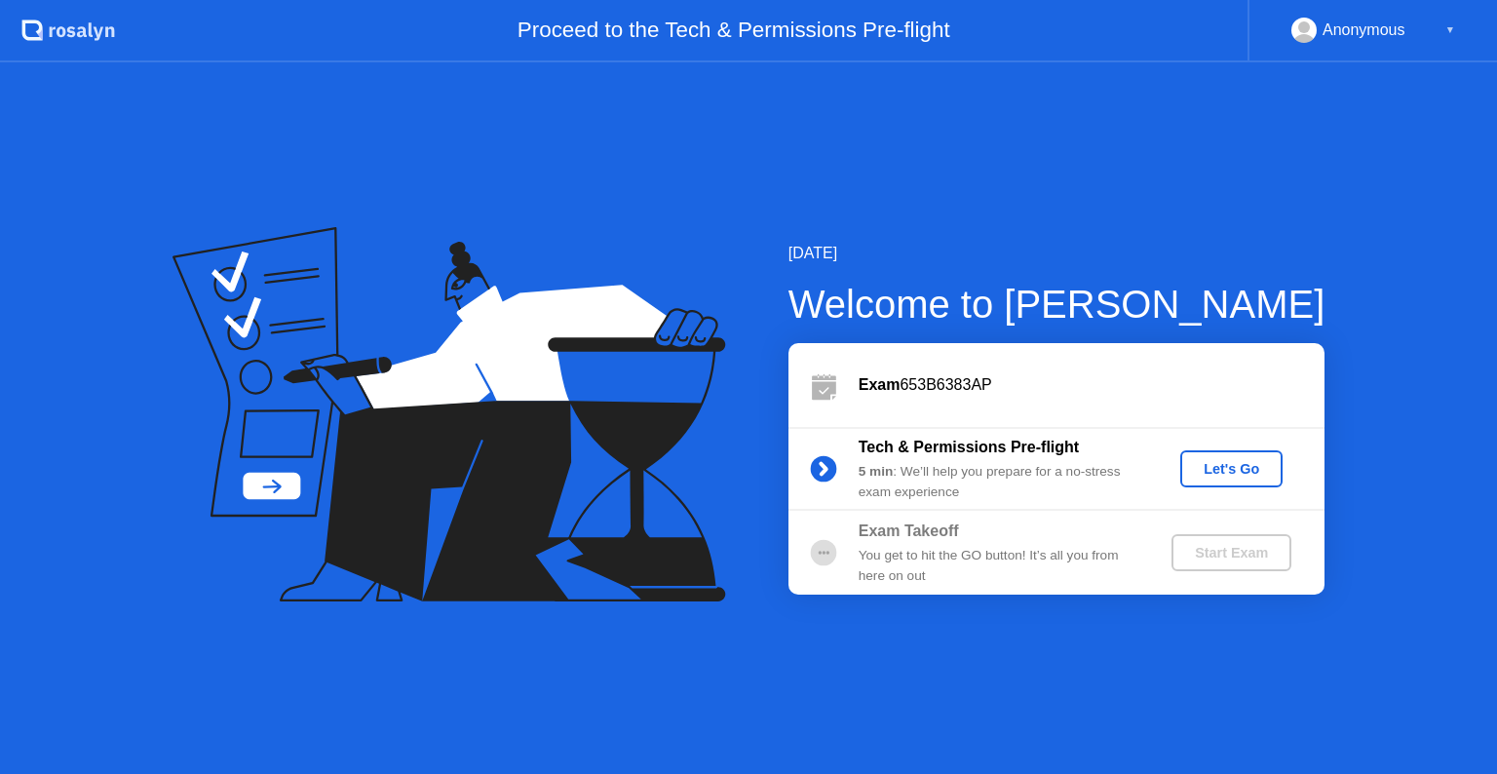
click at [1201, 469] on div "Let's Go" at bounding box center [1231, 469] width 87 height 16
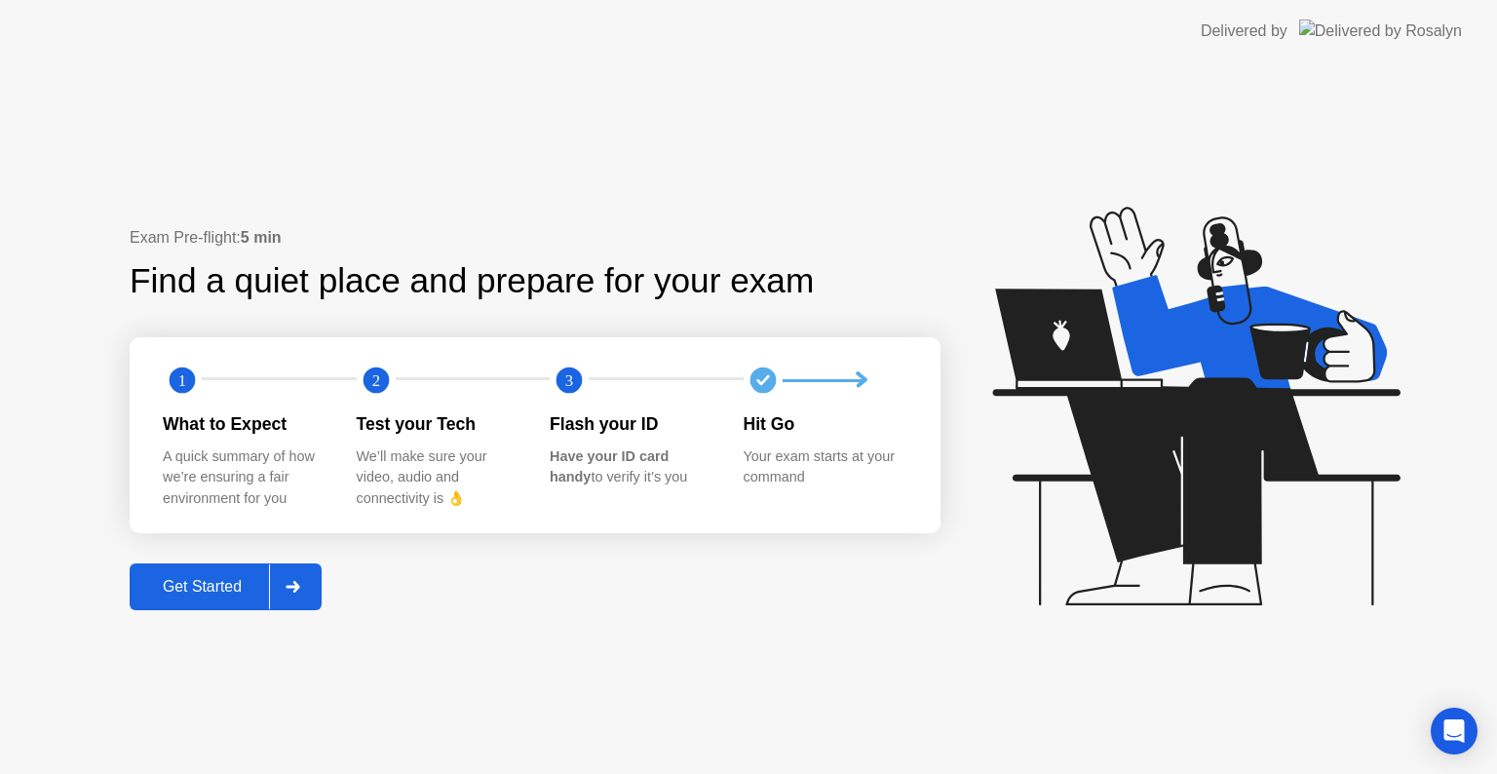
click at [297, 601] on div at bounding box center [292, 586] width 47 height 45
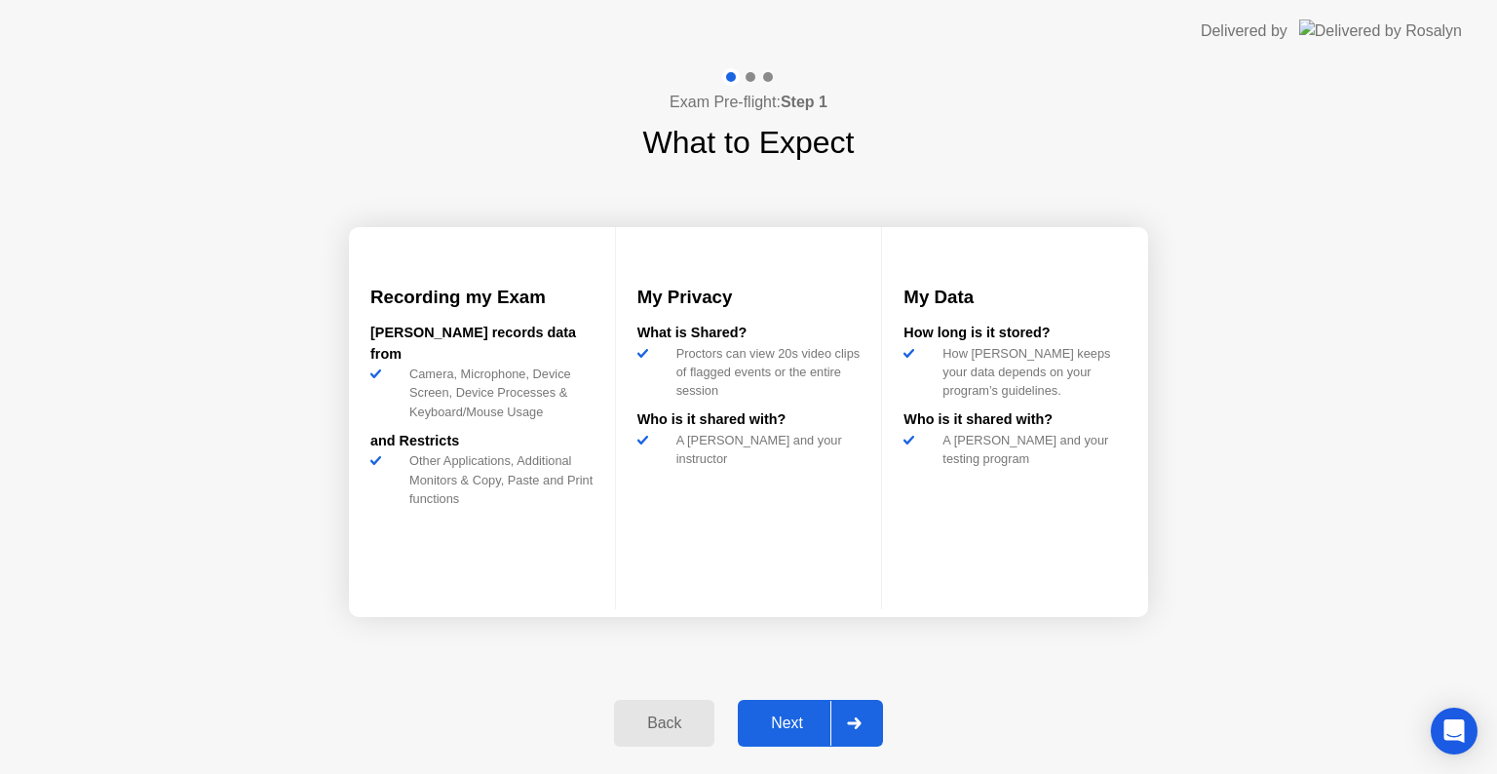
click at [787, 726] on div "Next" at bounding box center [787, 723] width 87 height 18
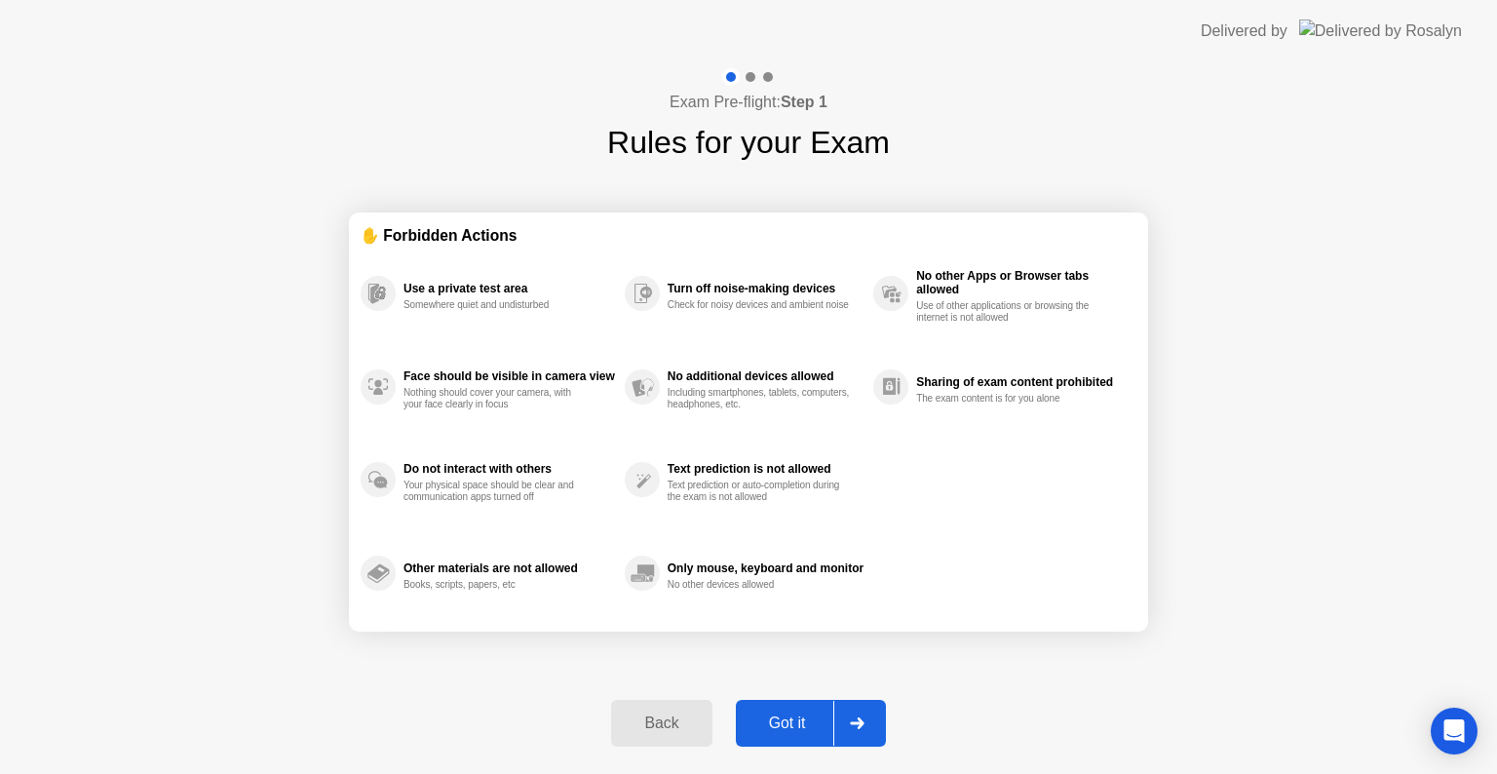
click at [782, 741] on button "Got it" at bounding box center [811, 723] width 150 height 47
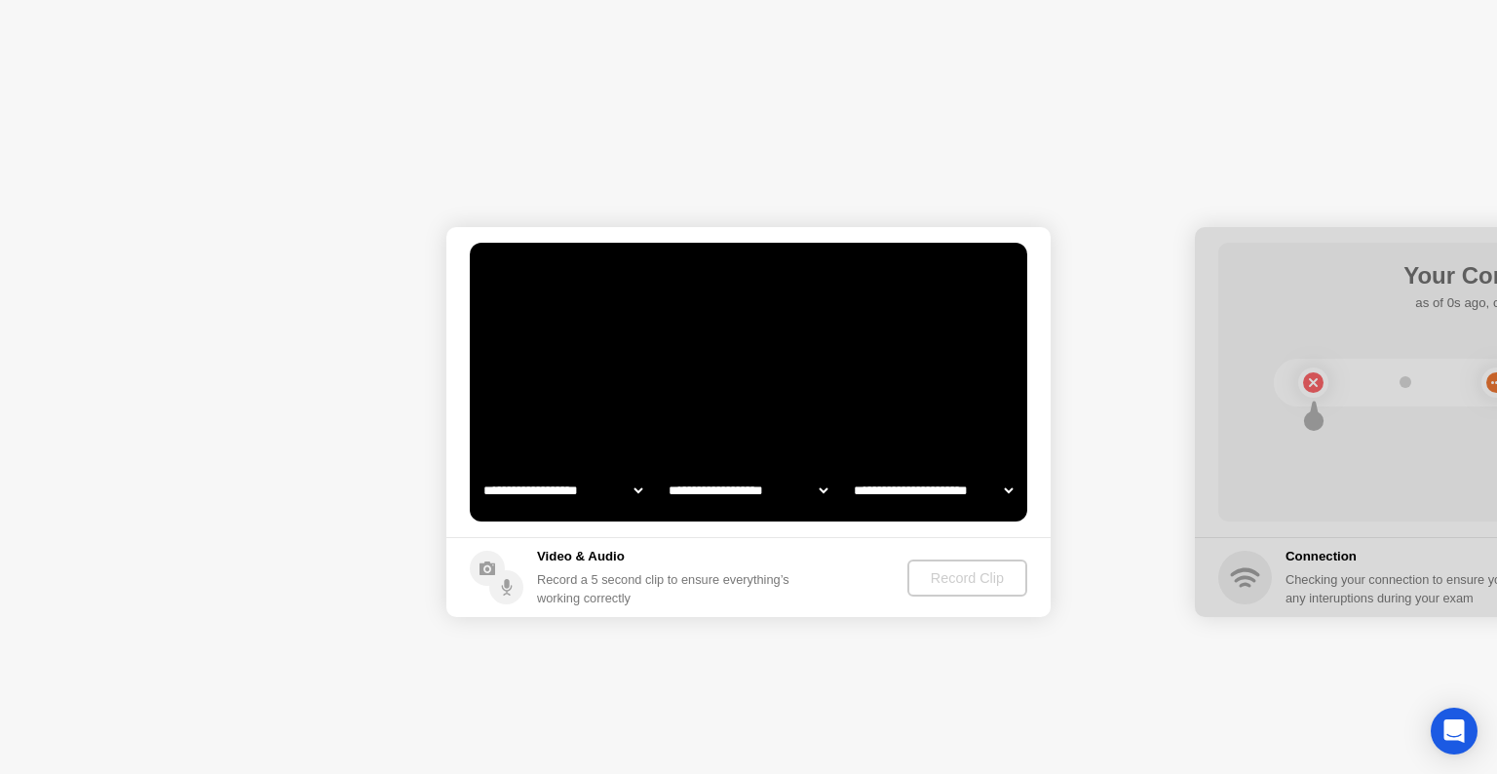
select select "**********"
select select "*******"
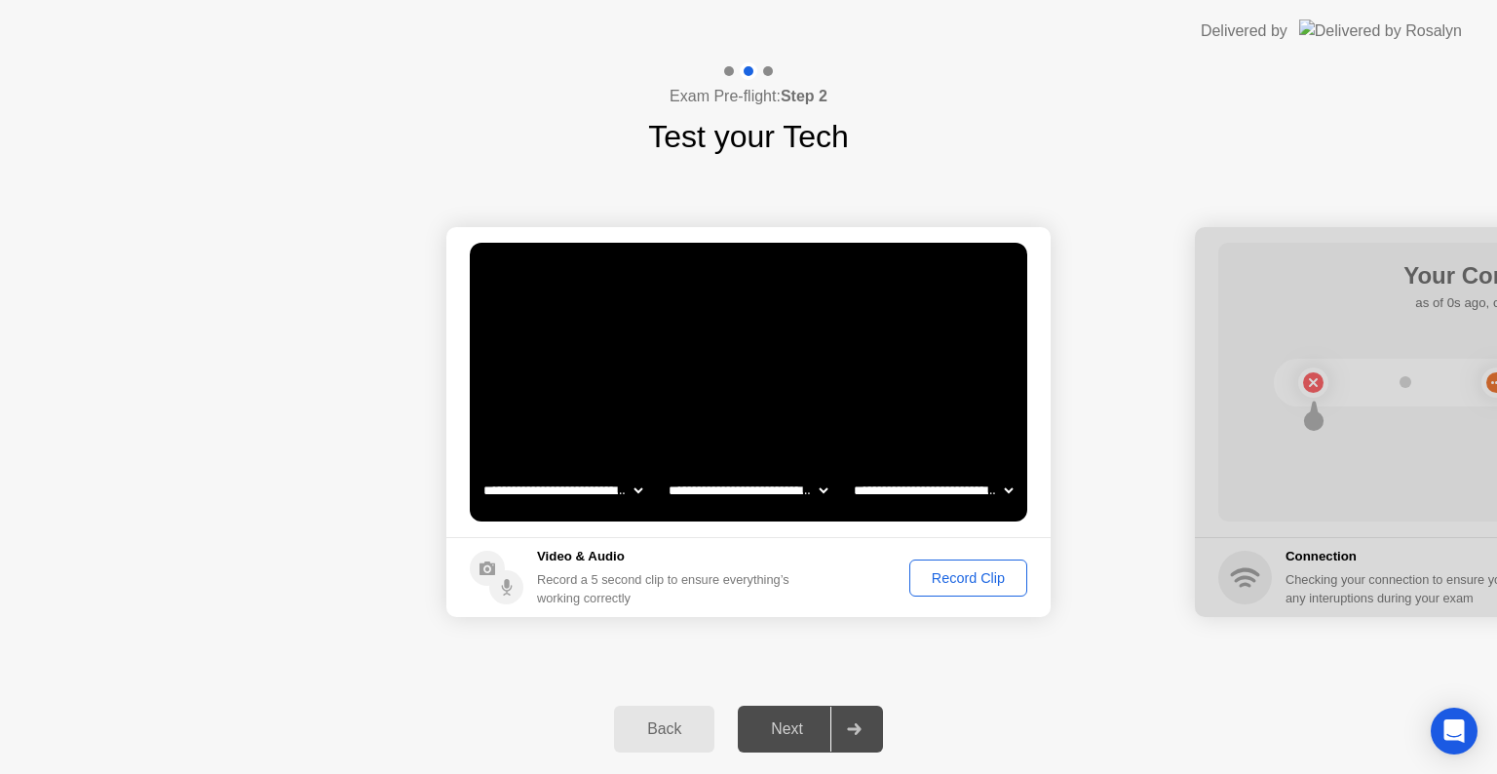
click at [958, 576] on div "Record Clip" at bounding box center [968, 578] width 104 height 16
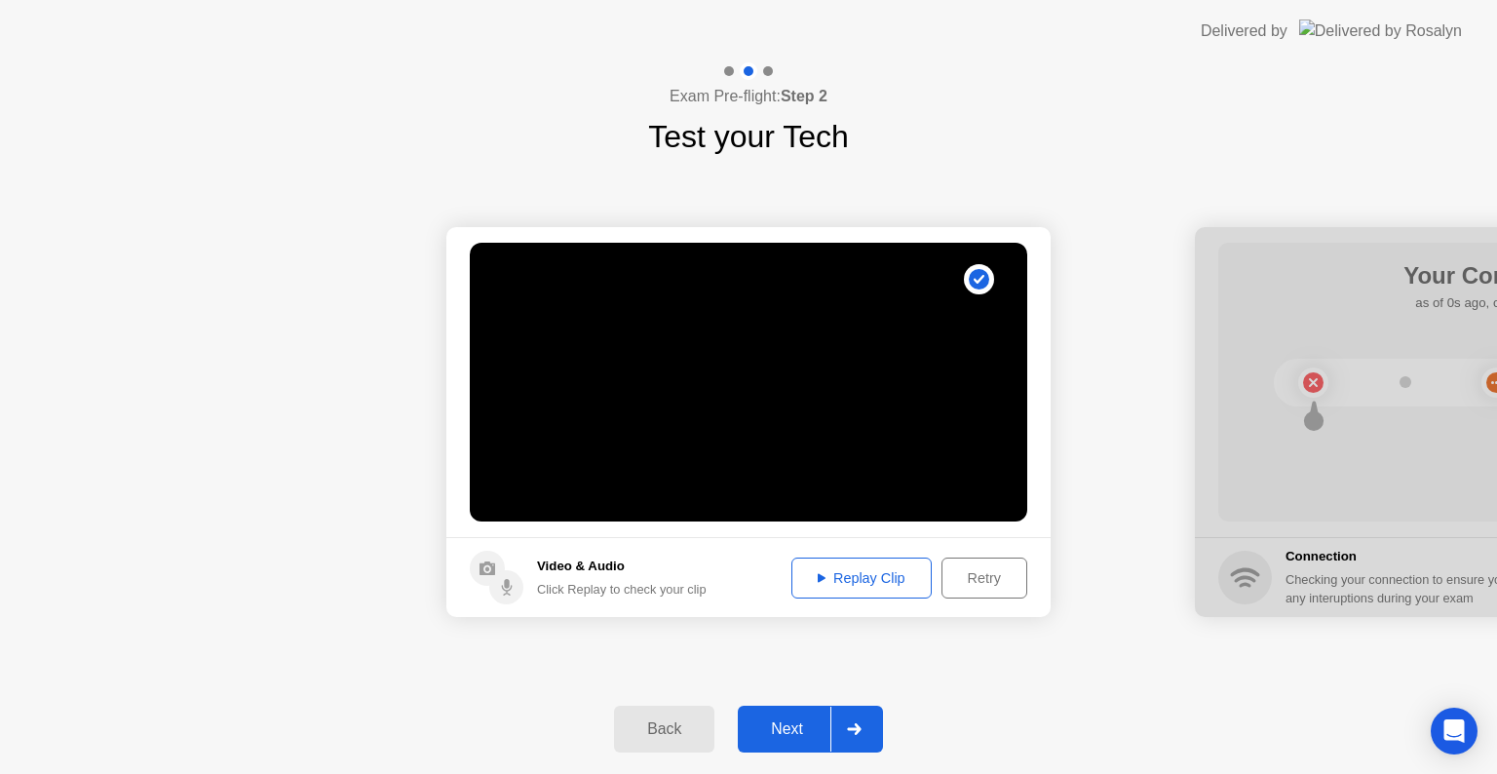
click at [795, 728] on div "Next" at bounding box center [787, 729] width 87 height 18
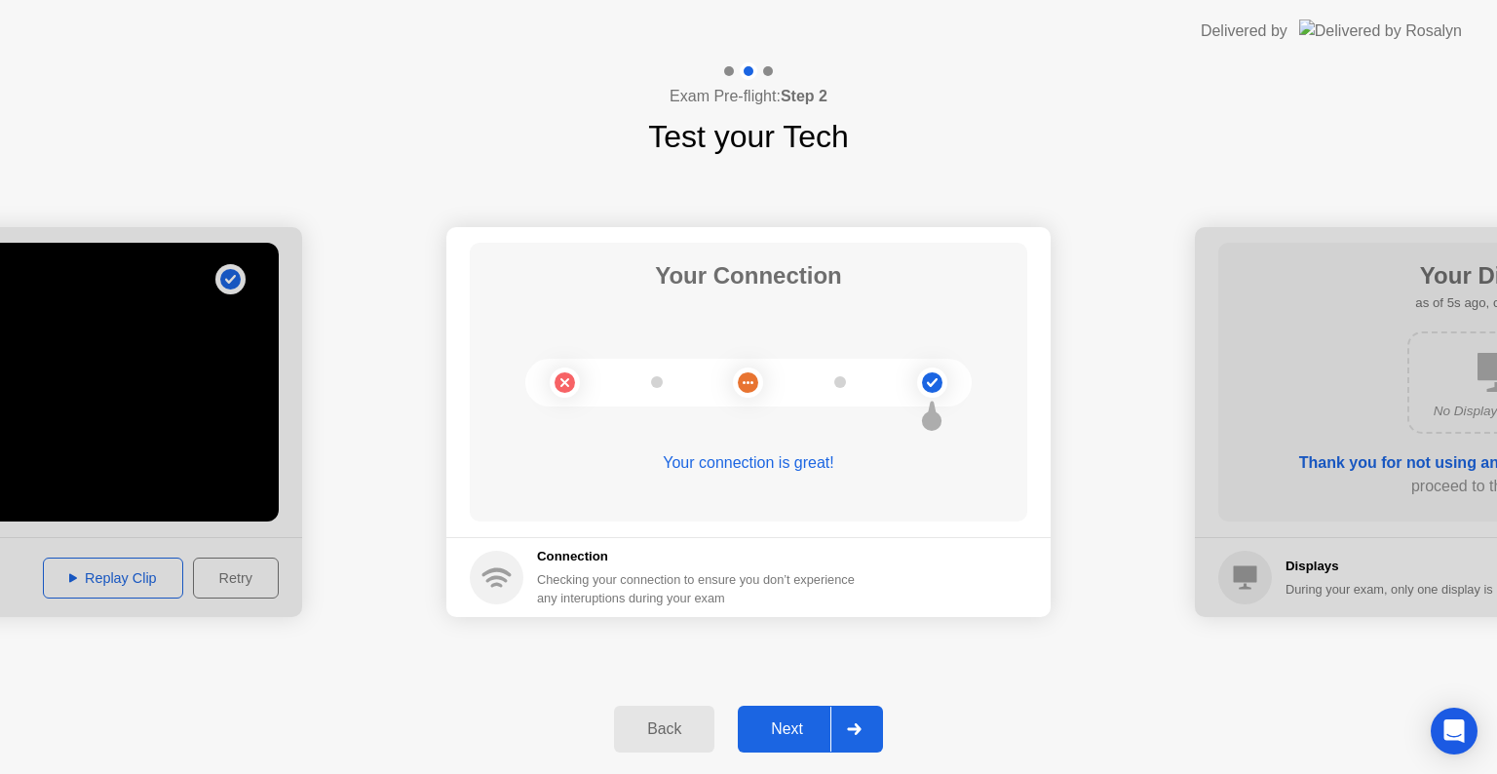
click at [808, 720] on div "Next" at bounding box center [787, 729] width 87 height 18
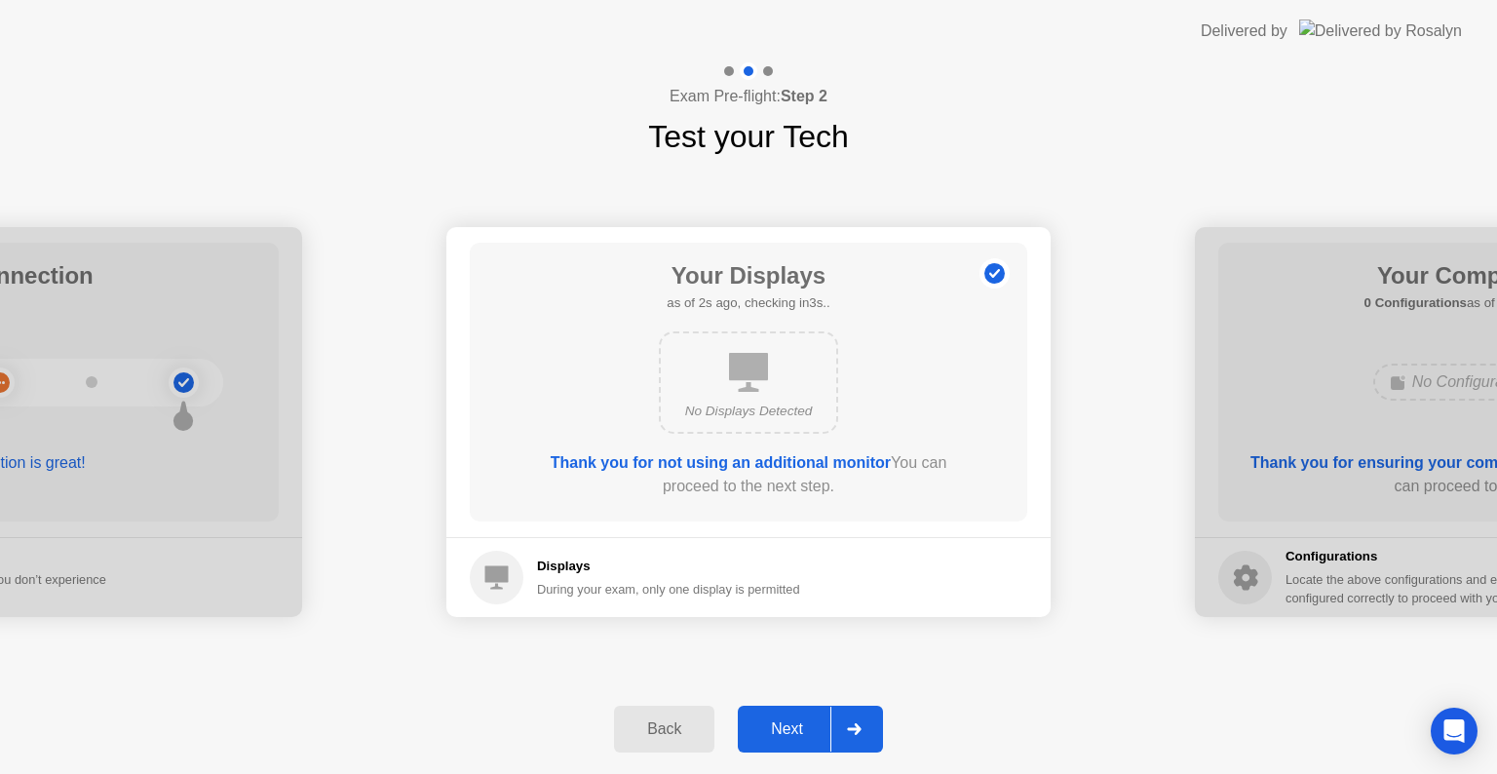
click at [741, 383] on icon at bounding box center [748, 372] width 39 height 39
click at [819, 737] on div "Next" at bounding box center [787, 729] width 87 height 18
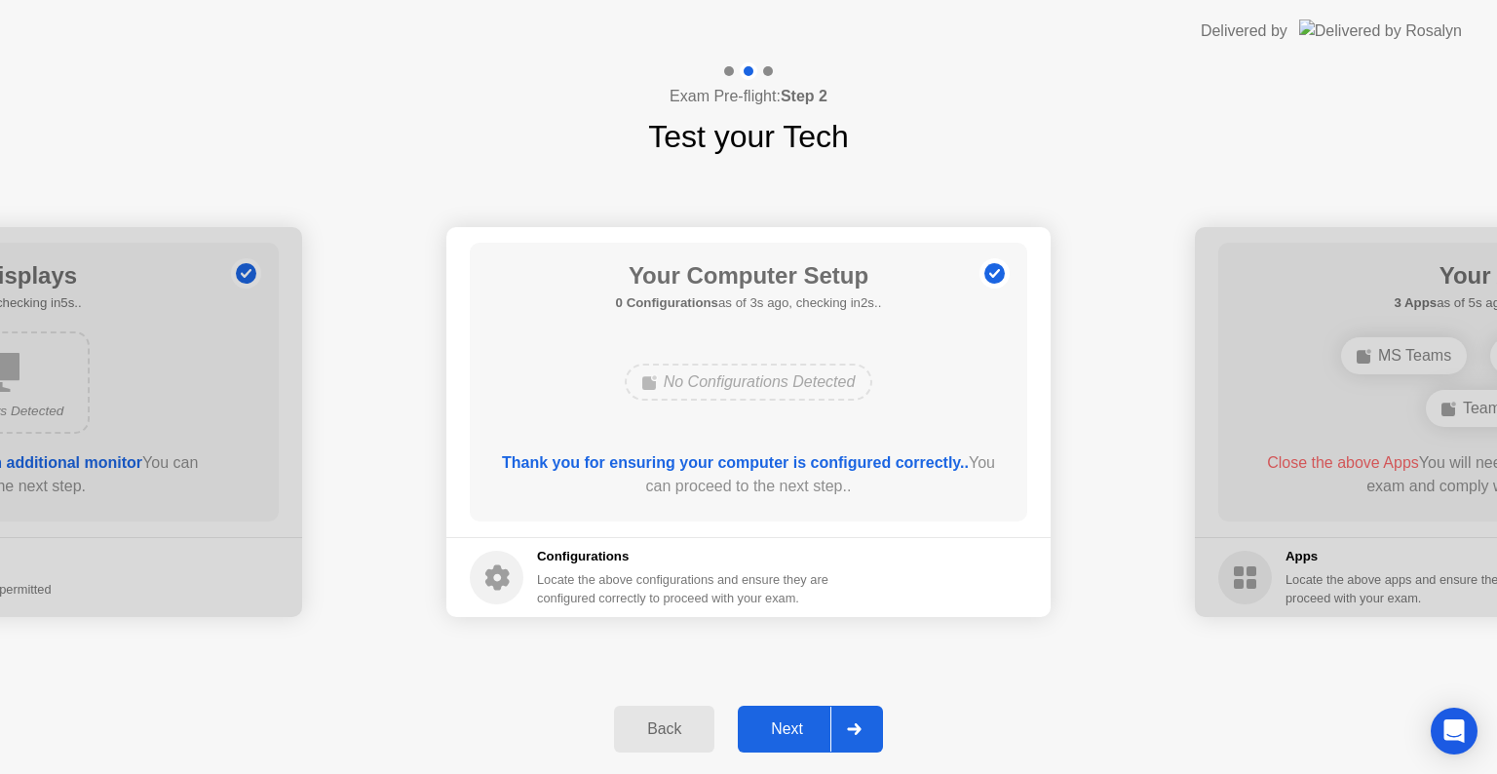
click at [786, 733] on div "Next" at bounding box center [787, 729] width 87 height 18
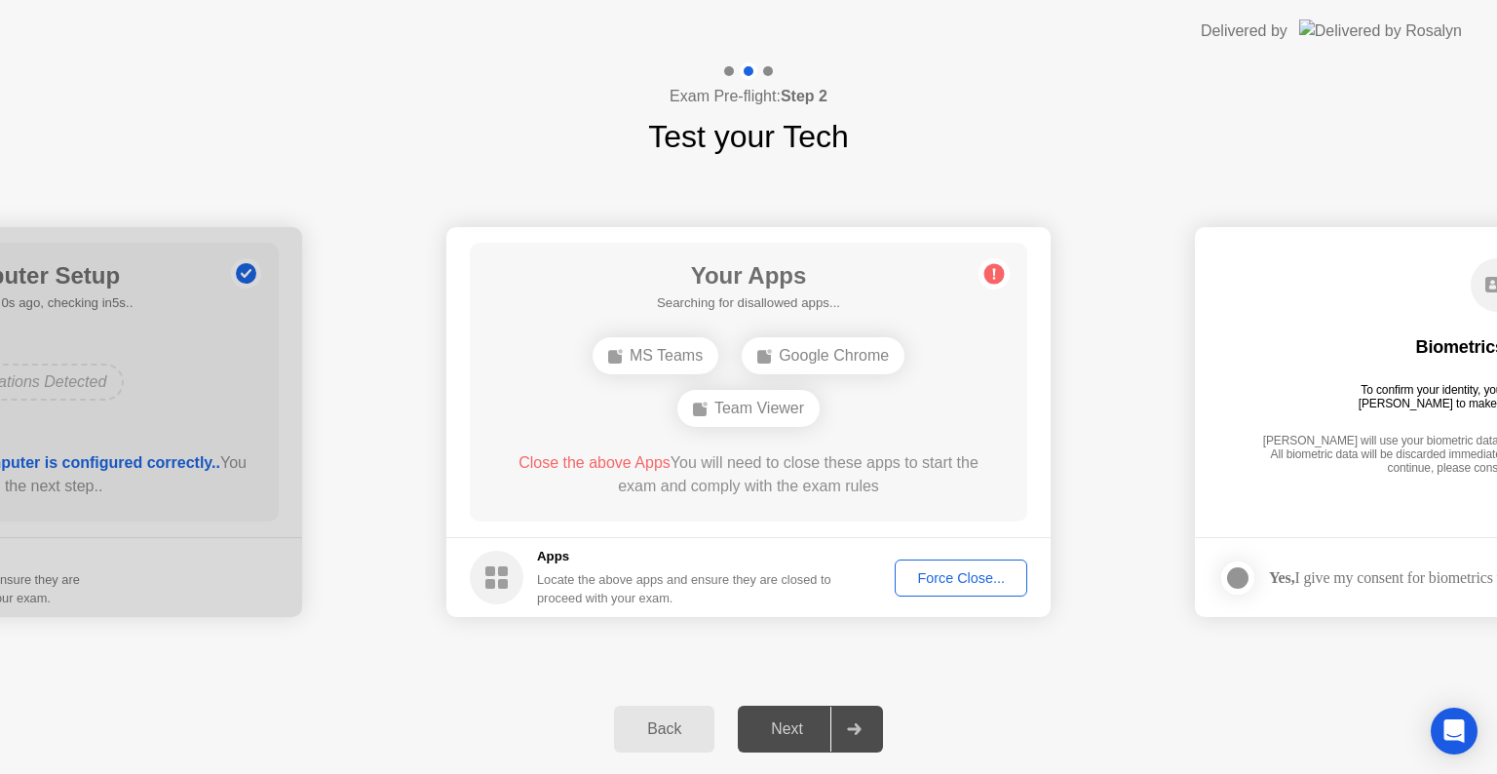
click at [973, 575] on div "Force Close..." at bounding box center [961, 578] width 119 height 16
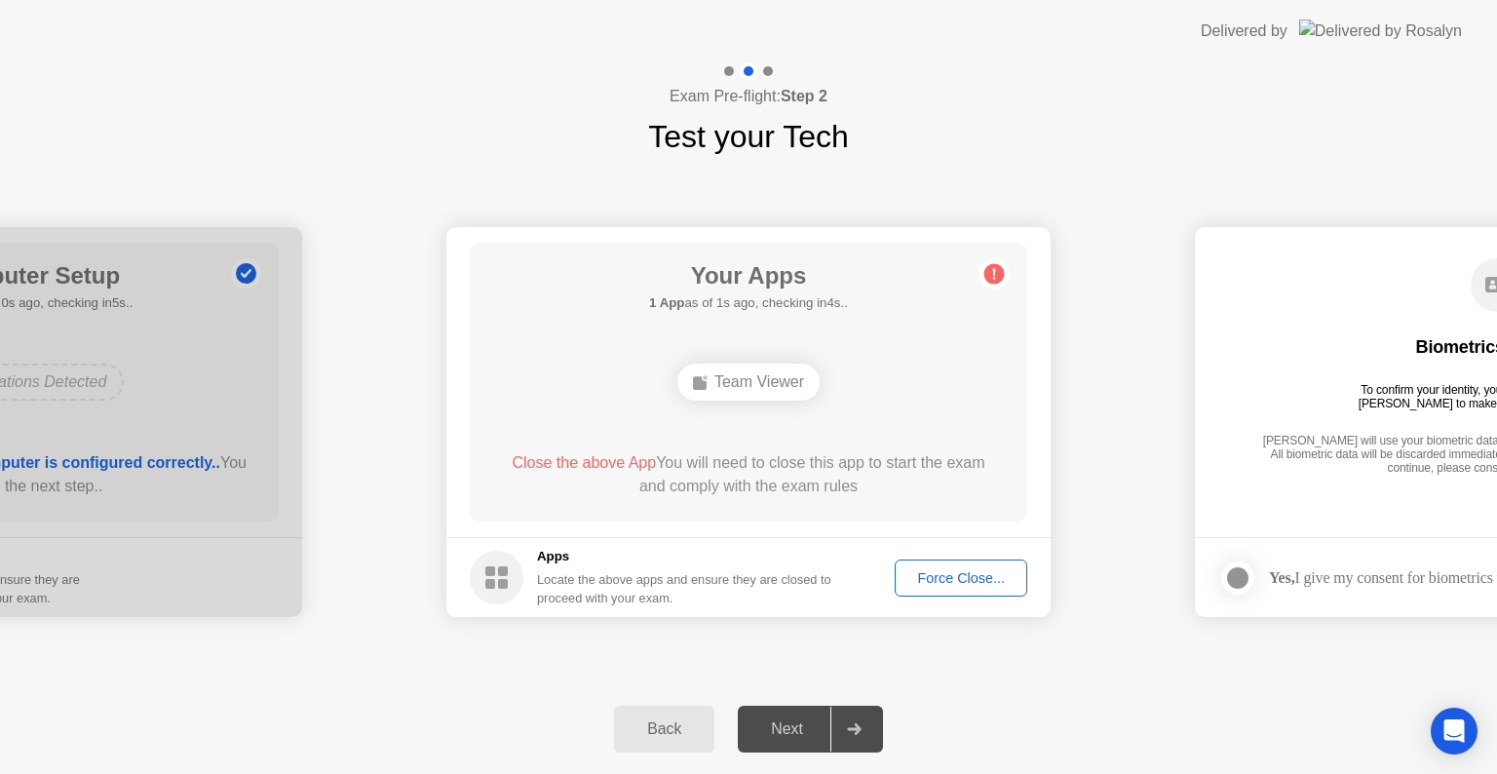
click at [775, 725] on div "Next" at bounding box center [787, 729] width 87 height 18
click at [979, 574] on div "Force Close..." at bounding box center [961, 578] width 119 height 16
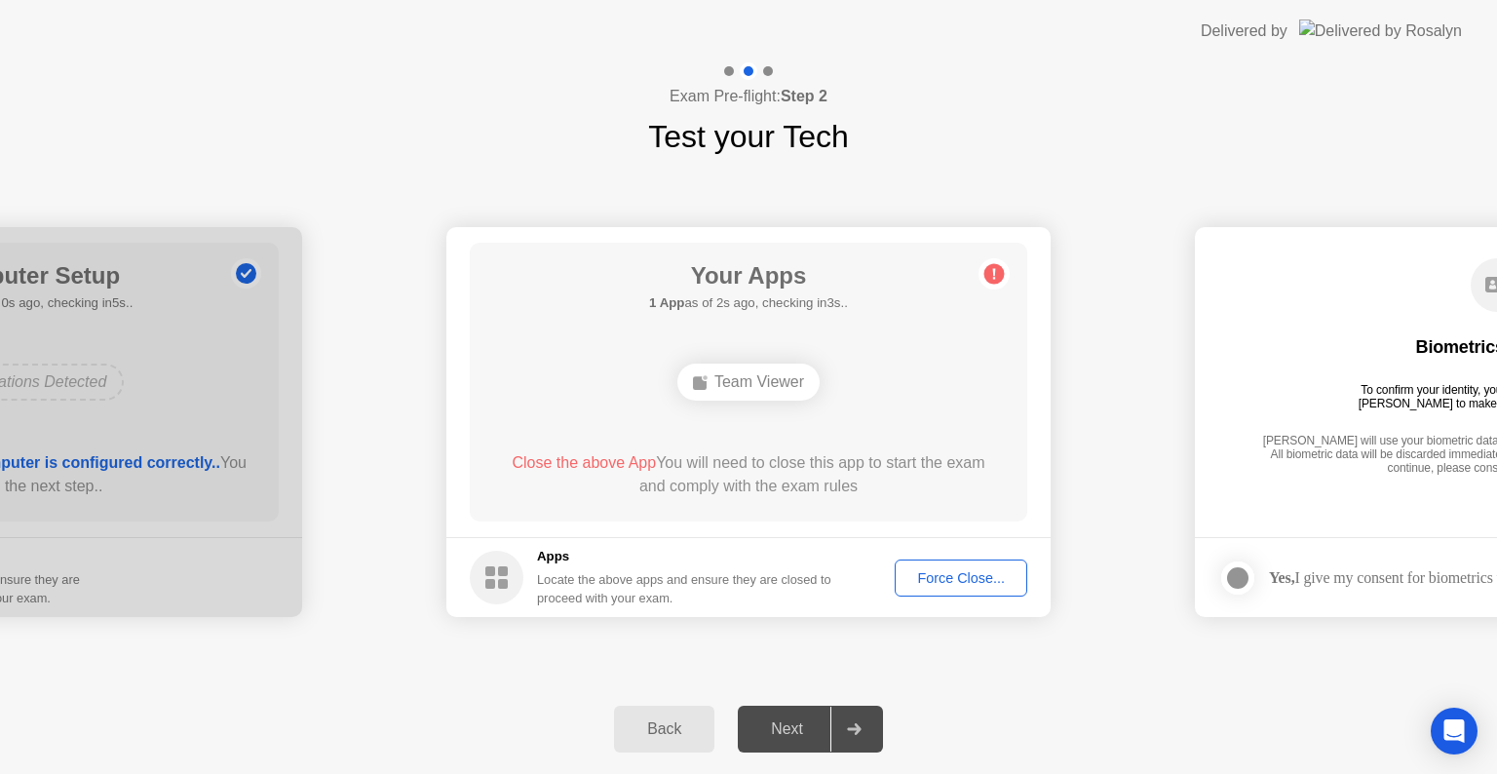
click at [963, 585] on div "Force Close..." at bounding box center [961, 578] width 119 height 16
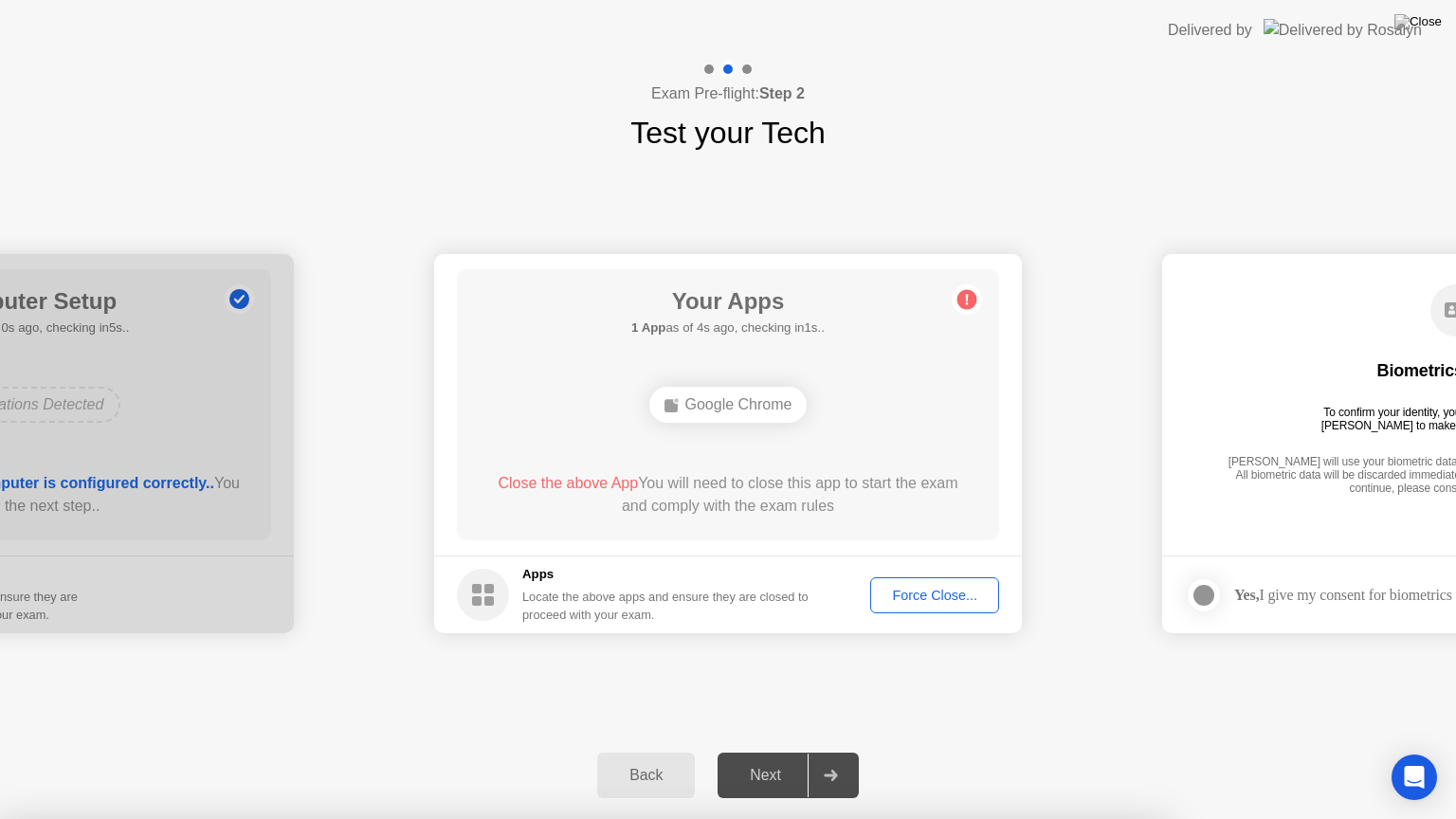
click at [1110, 752] on div at bounding box center [728, 819] width 1456 height 0
click at [1030, 752] on div at bounding box center [728, 819] width 1456 height 0
click at [735, 752] on div "Back Next" at bounding box center [728, 775] width 1456 height 88
click at [1253, 34] on div "Delivered by" at bounding box center [1210, 29] width 85 height 22
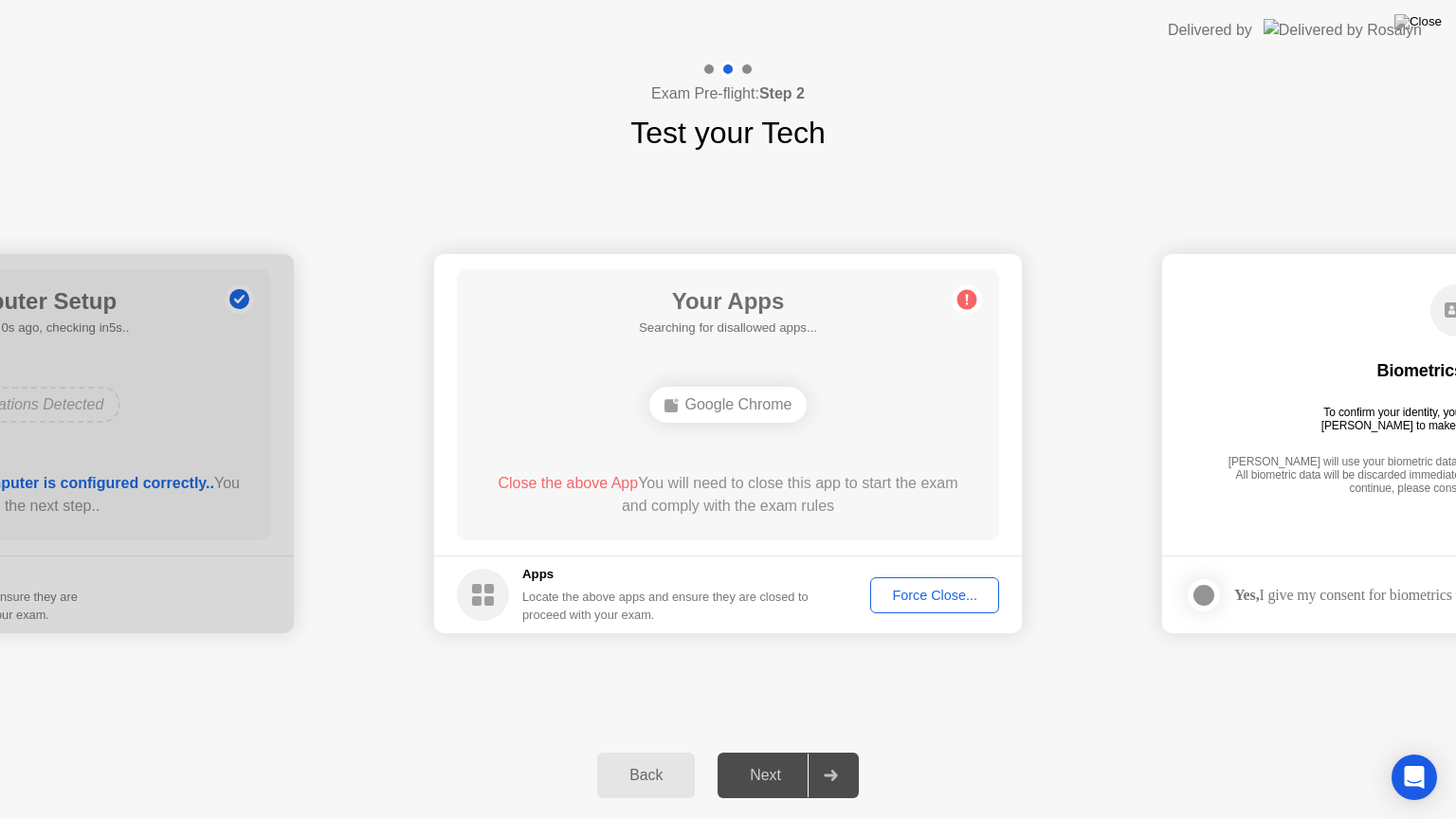
drag, startPoint x: 1245, startPoint y: 30, endPoint x: 1242, endPoint y: 217, distance: 187.0
click at [1242, 217] on app-layout-with-logo "**********" at bounding box center [728, 410] width 1456 height 819
click at [1144, 68] on div "Exam Pre-flight: Step 2 Test your Tech" at bounding box center [728, 107] width 1456 height 94
click at [749, 402] on div "Google Chrome" at bounding box center [728, 405] width 159 height 36
click at [1094, 152] on div "Exam Pre-flight: Step 2 Test your Tech" at bounding box center [728, 107] width 1456 height 94
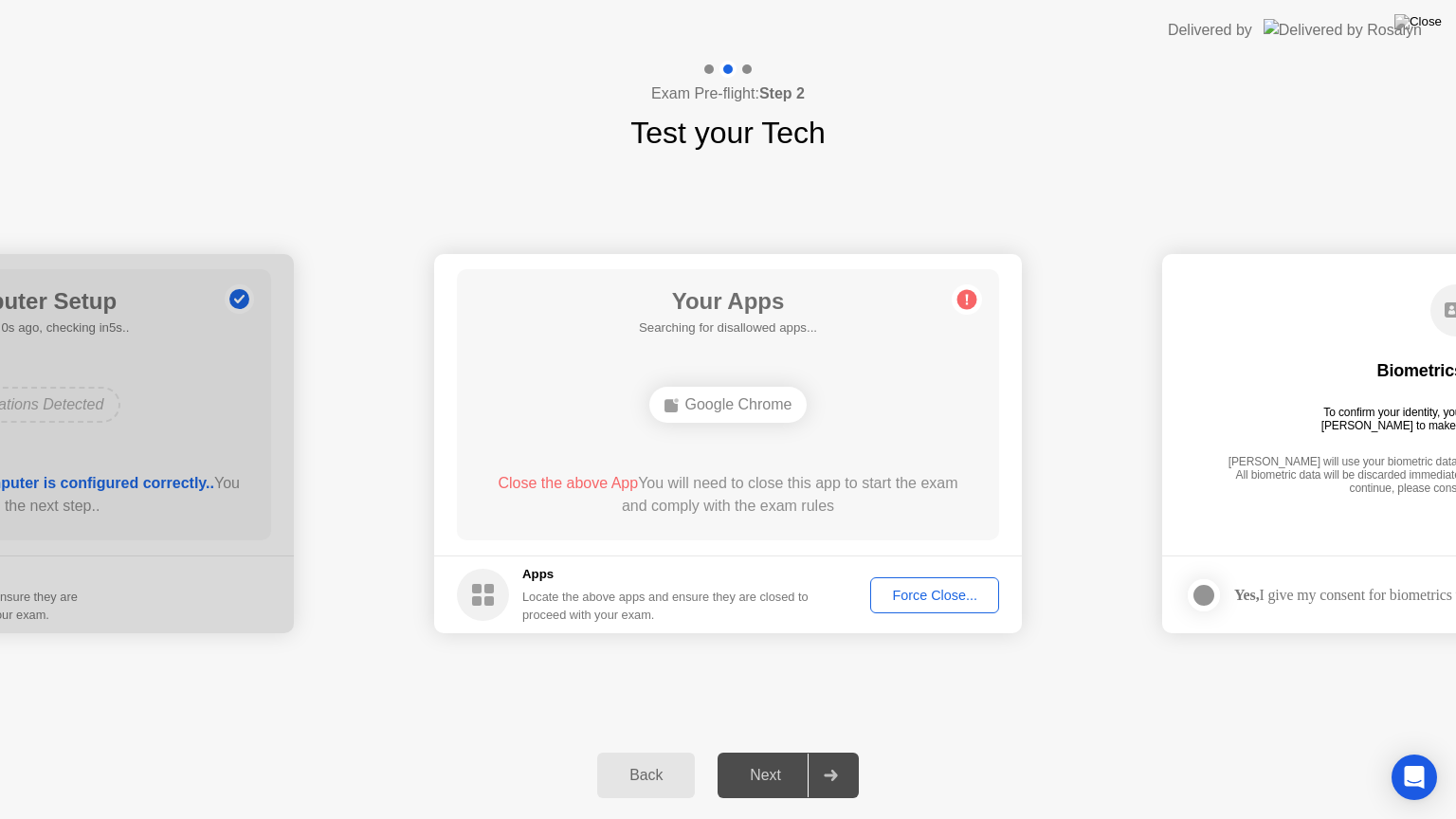
click at [917, 581] on footer "Apps Locate the above apps and ensure they are closed to proceed with your exam…" at bounding box center [728, 594] width 587 height 78
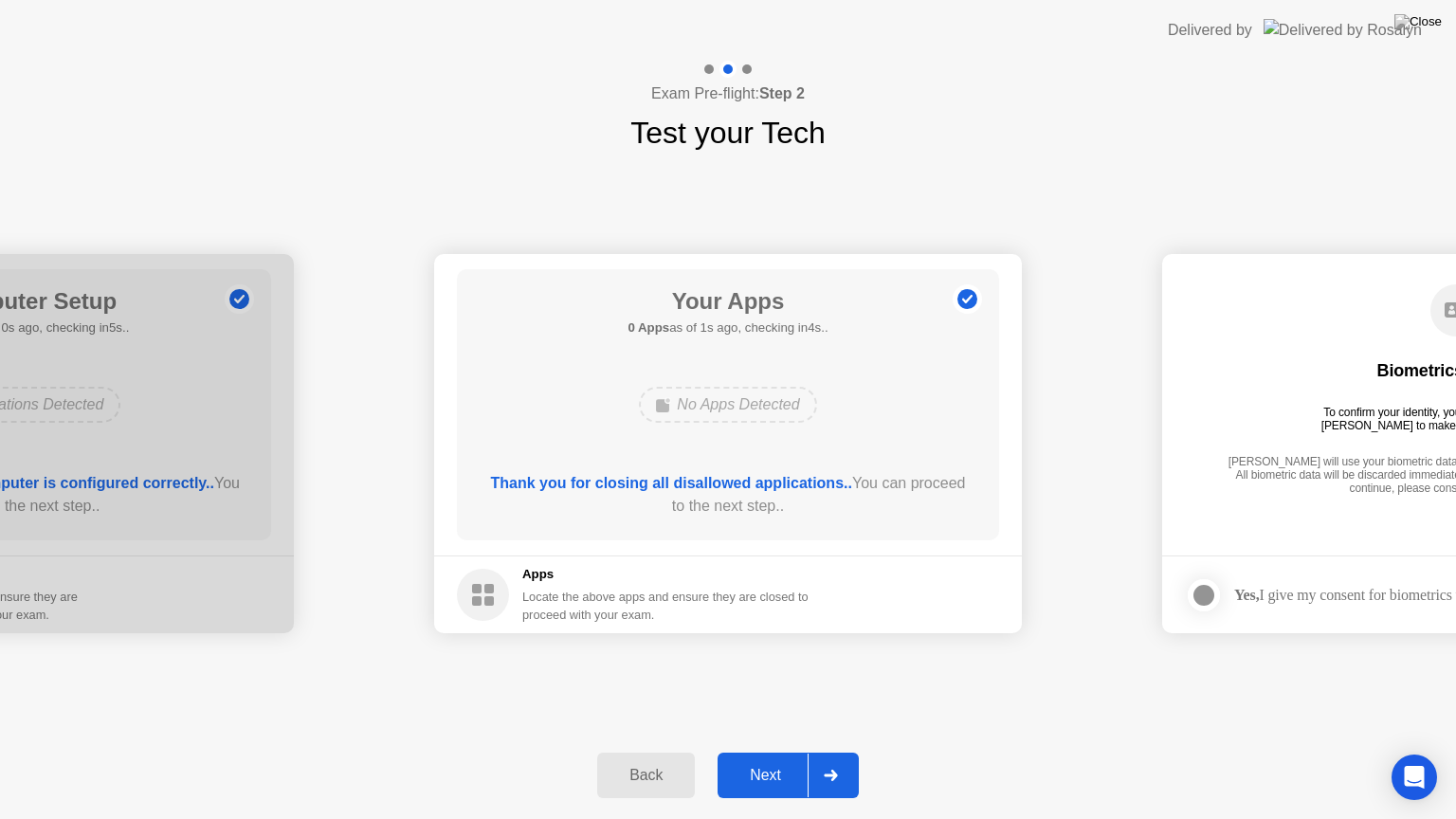
click at [729, 752] on div "Next" at bounding box center [765, 776] width 85 height 18
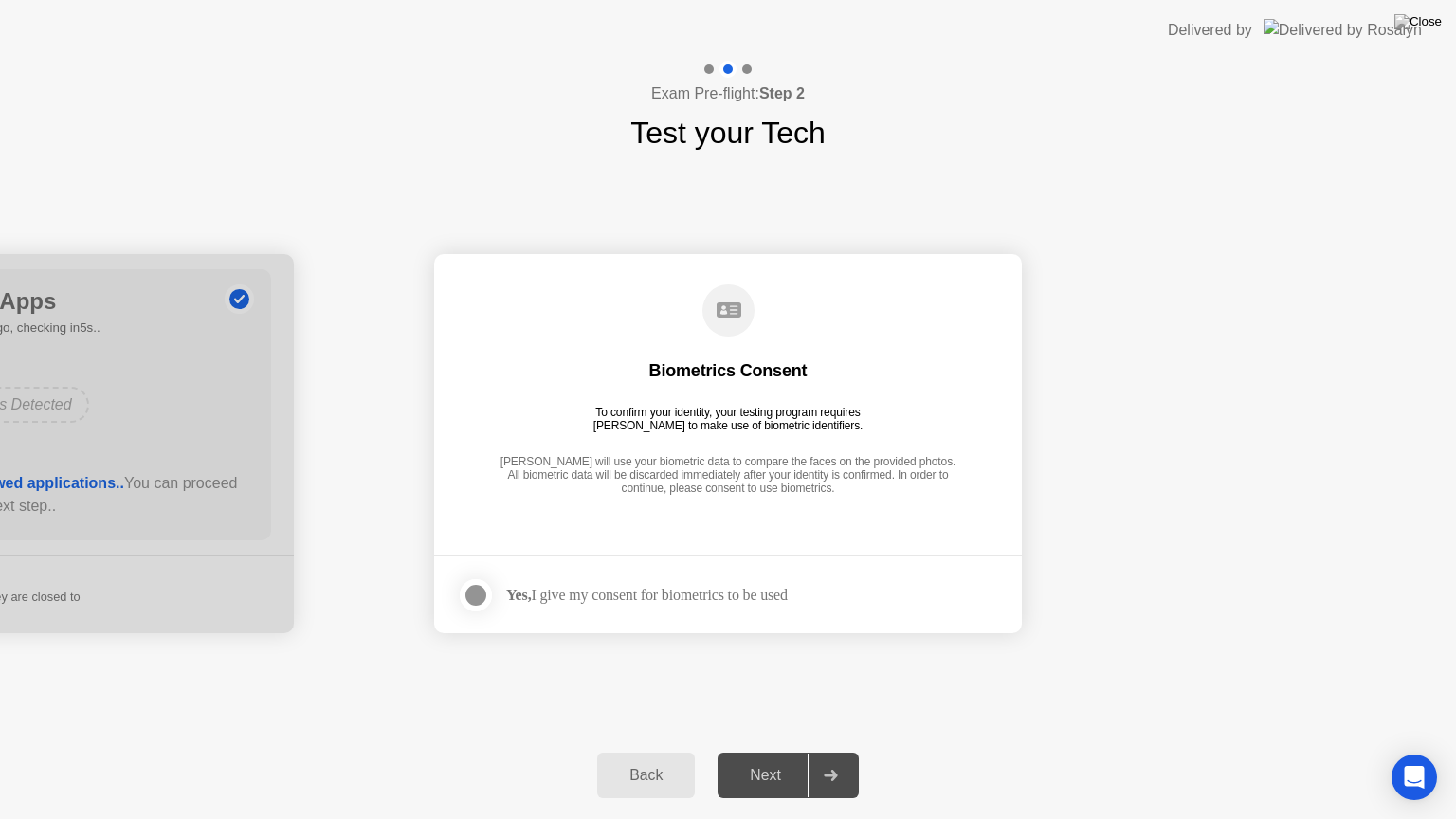
click at [478, 595] on div at bounding box center [476, 594] width 22 height 22
click at [779, 752] on div "Next" at bounding box center [765, 776] width 85 height 18
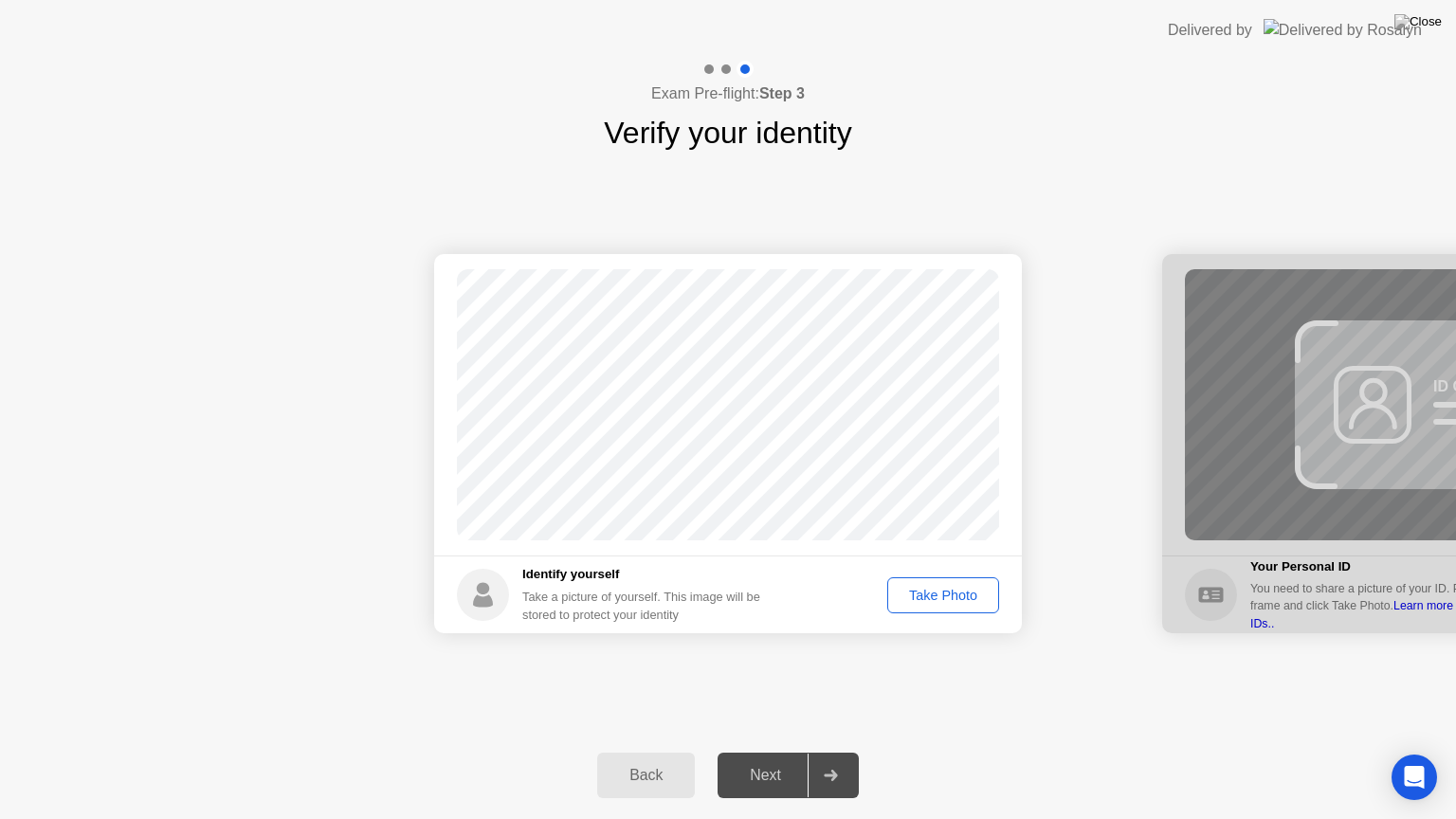
click at [912, 599] on div "Take Photo" at bounding box center [942, 595] width 98 height 16
click at [734, 752] on div "Next" at bounding box center [765, 776] width 85 height 18
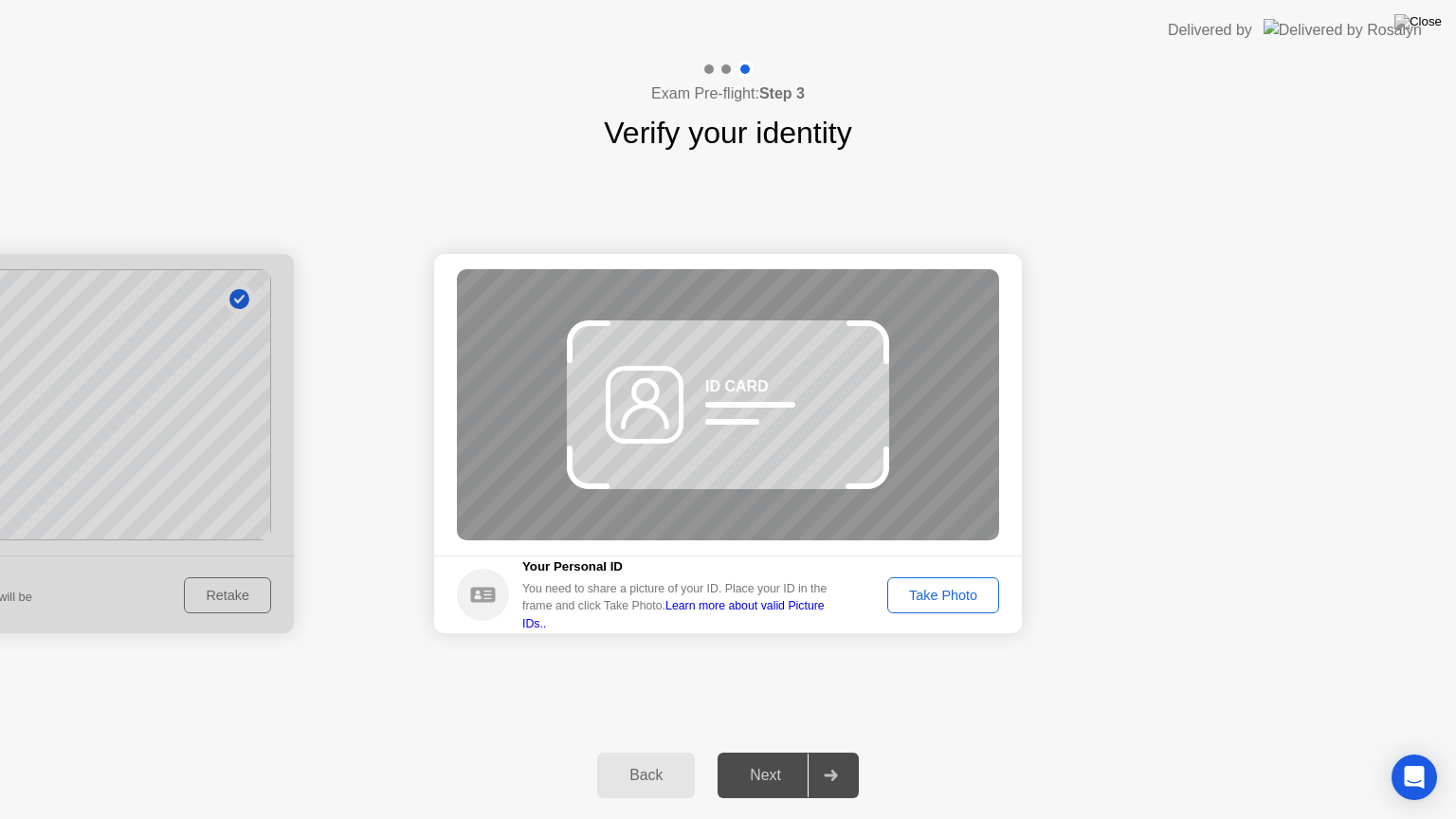
click at [741, 410] on icon at bounding box center [750, 412] width 90 height 22
click at [794, 614] on link "Learn more about valid Picture IDs.." at bounding box center [673, 614] width 302 height 30
click at [963, 588] on div "Take Photo" at bounding box center [942, 595] width 98 height 16
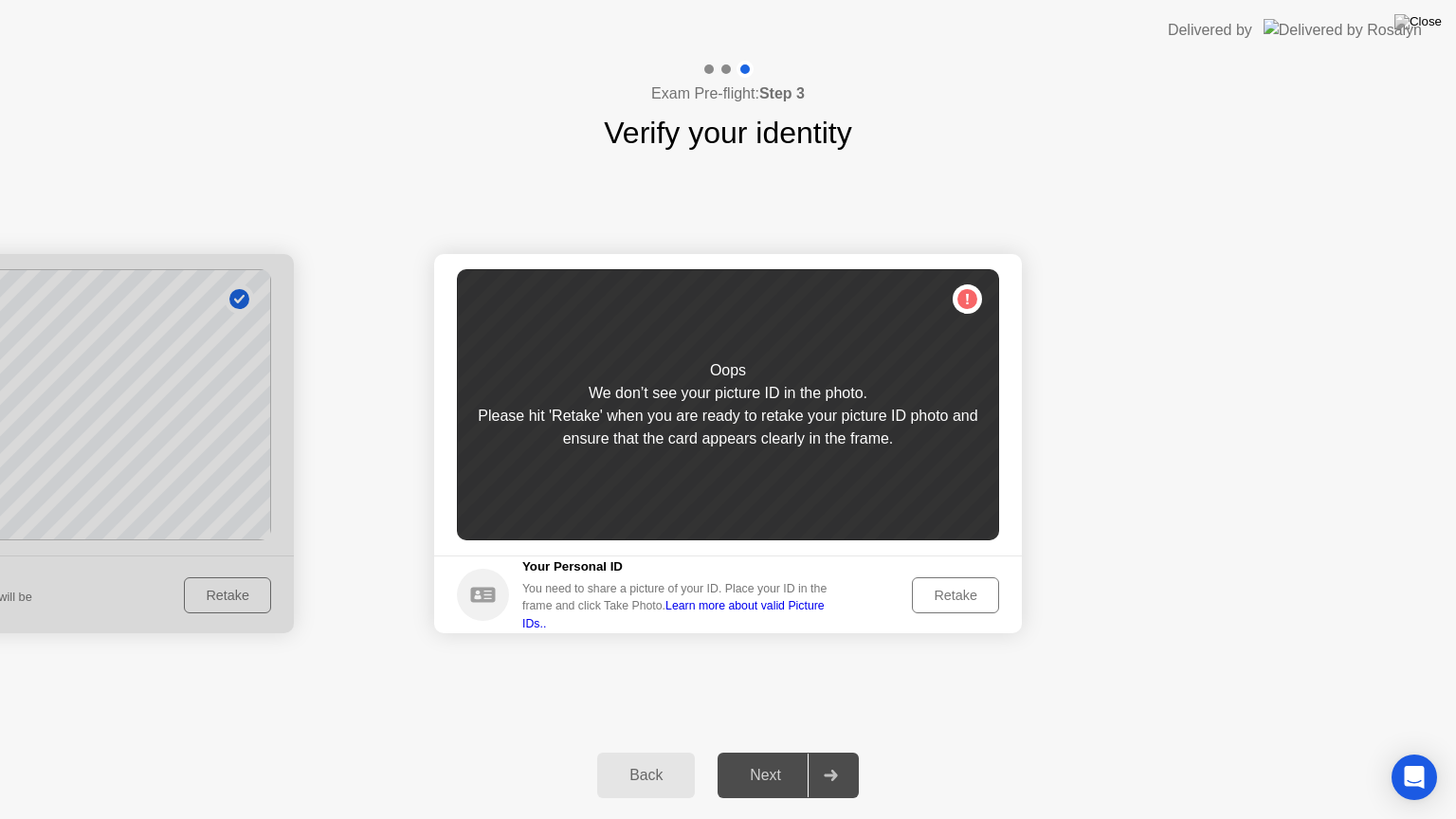
click at [861, 458] on div "Oops We don’t see your picture ID in the photo. Please hit 'Retake' when you ar…" at bounding box center [728, 405] width 543 height 271
click at [812, 402] on div "We don’t see your picture ID in the photo." at bounding box center [728, 393] width 279 height 22
click at [963, 599] on div "Retake" at bounding box center [955, 595] width 74 height 16
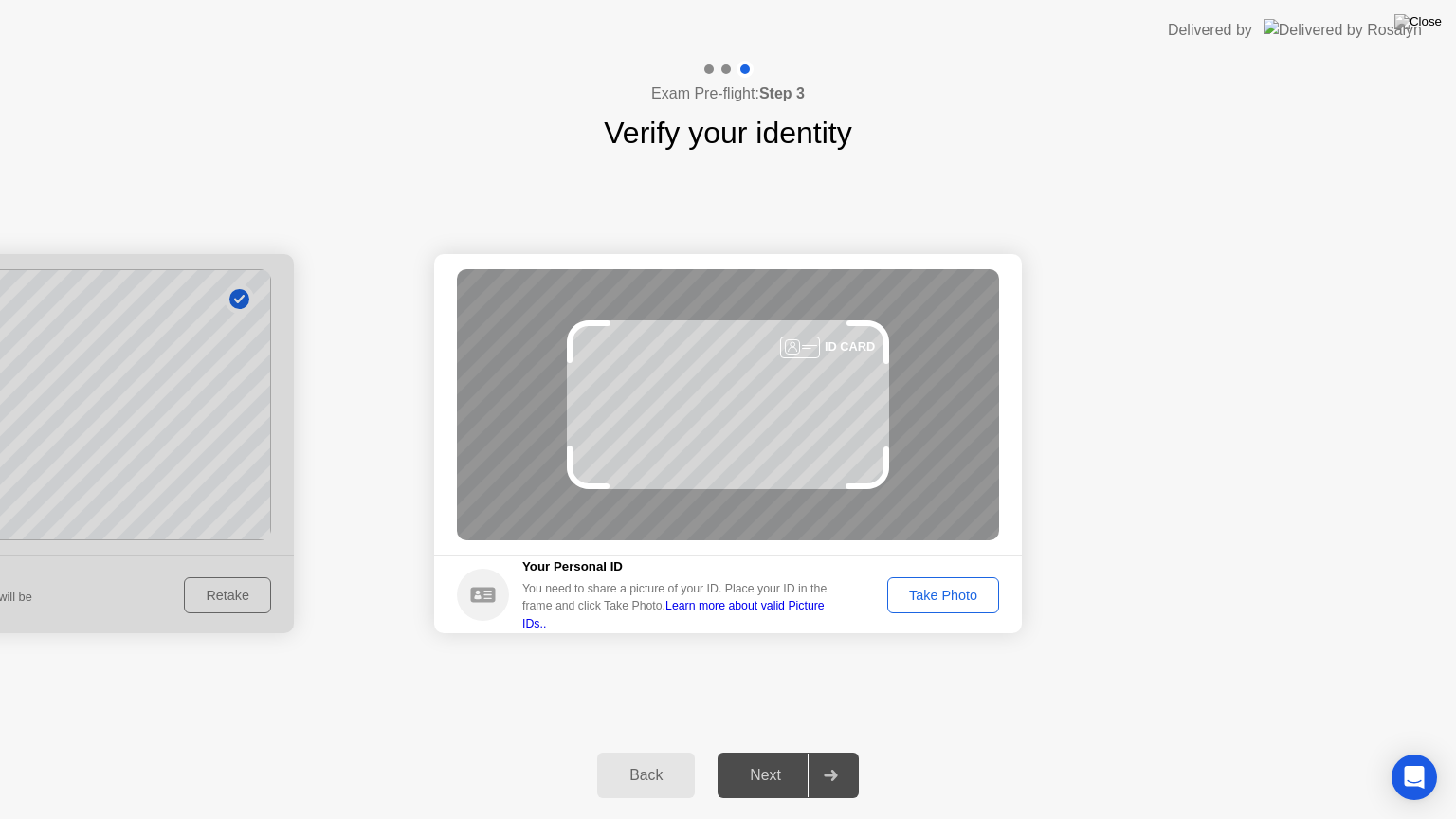
click at [941, 599] on div "Take Photo" at bounding box center [942, 595] width 98 height 16
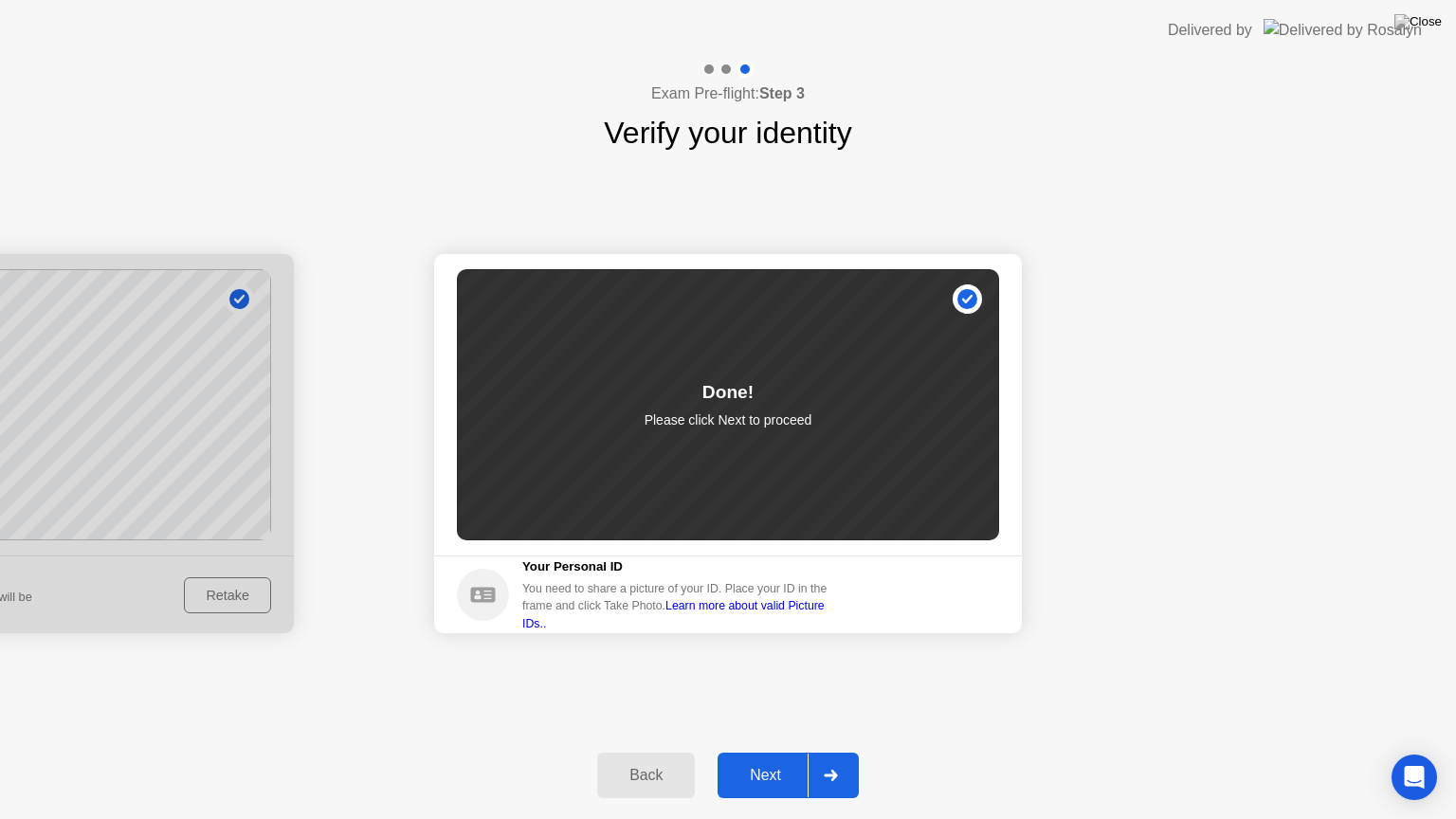
click at [749, 752] on div "Next" at bounding box center [765, 776] width 85 height 18
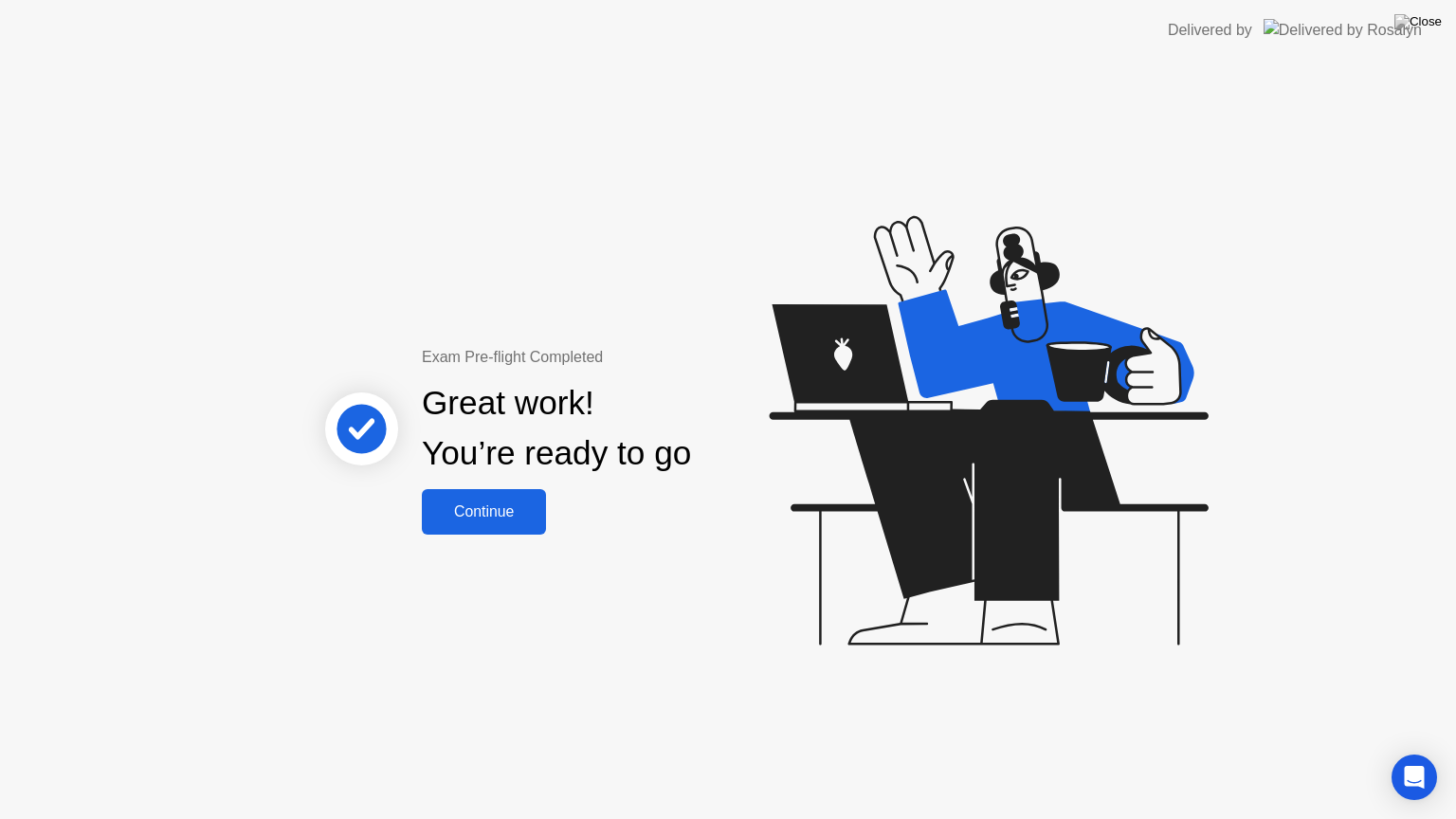
click at [497, 520] on div "Continue" at bounding box center [484, 513] width 113 height 18
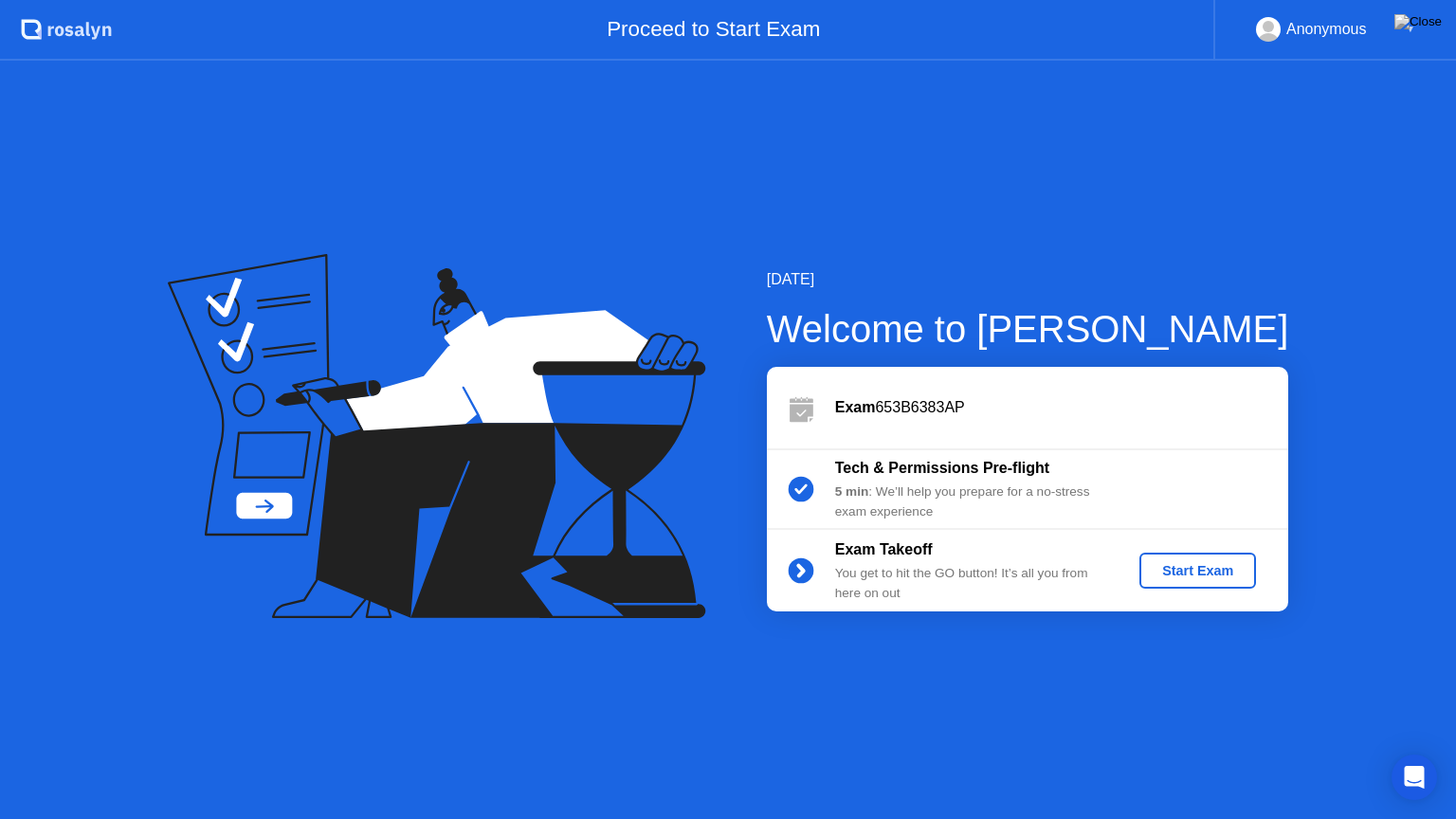
click at [1183, 575] on div "Start Exam" at bounding box center [1197, 571] width 101 height 16
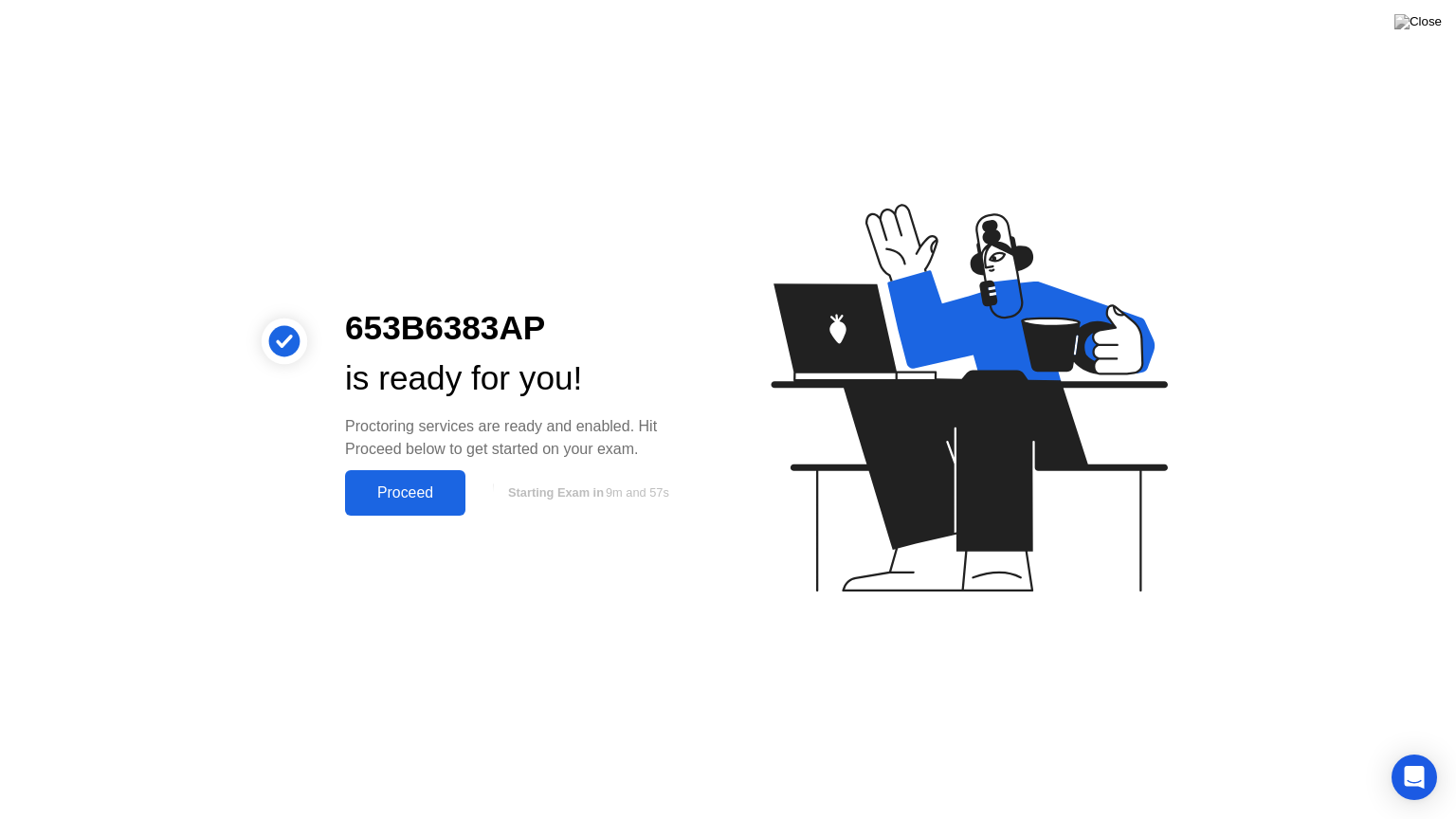
click at [408, 500] on div "Proceed" at bounding box center [406, 493] width 109 height 18
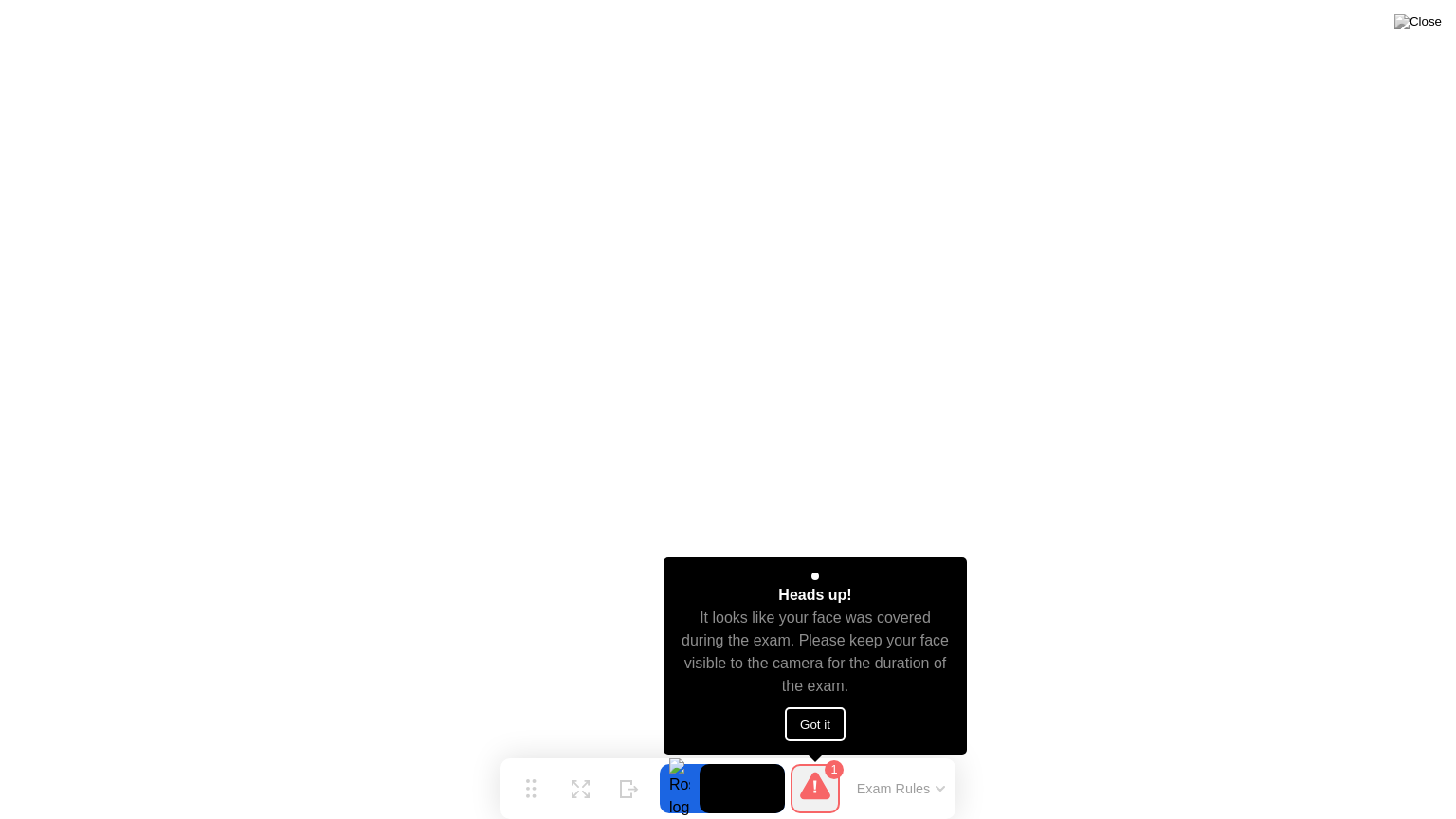
click at [812, 733] on button "Got it" at bounding box center [815, 724] width 60 height 34
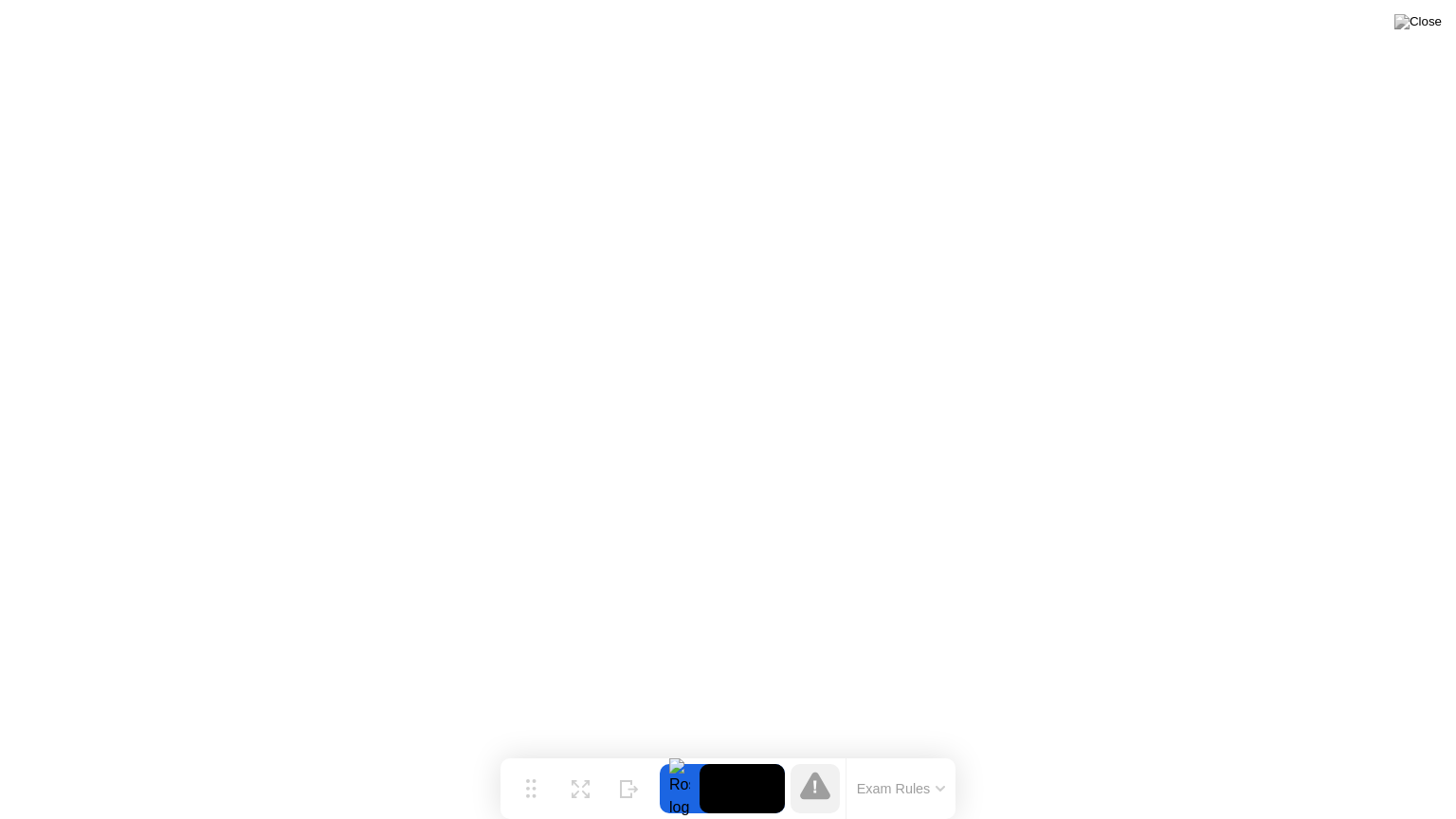
click at [945, 752] on icon at bounding box center [941, 789] width 10 height 6
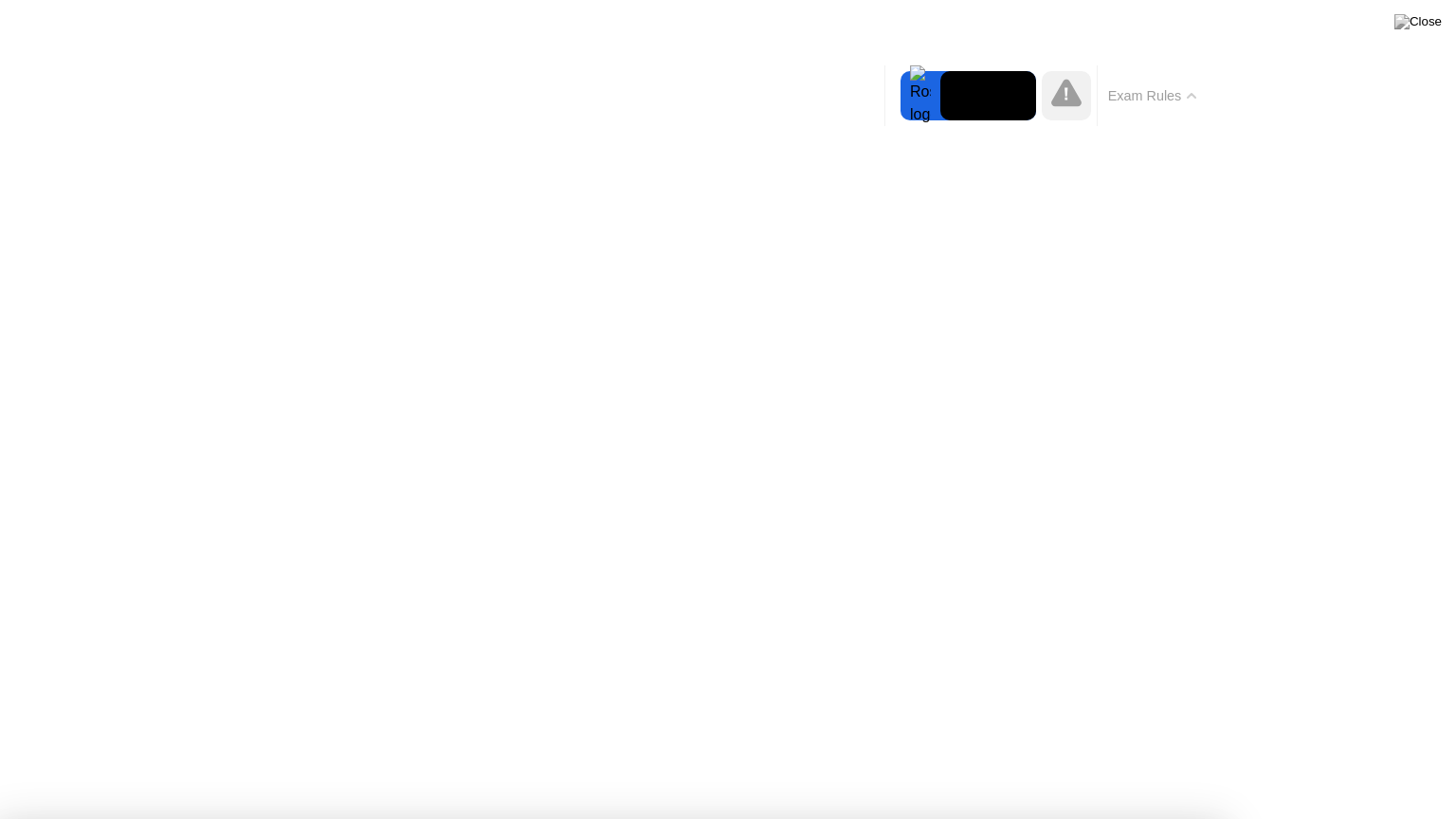
click at [913, 92] on div at bounding box center [920, 95] width 40 height 50
click at [1185, 94] on button "Exam Rules" at bounding box center [1153, 96] width 100 height 18
